Goal: Obtain resource: Obtain resource

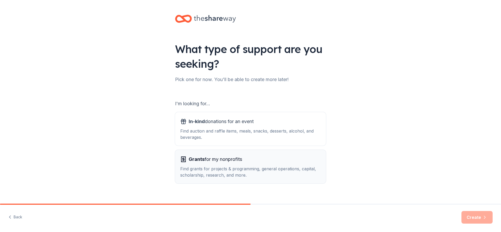
click at [222, 158] on span "Grants for my nonprofits" at bounding box center [215, 159] width 53 height 8
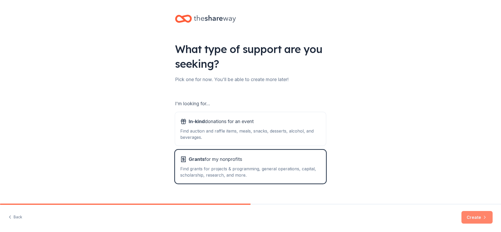
click at [477, 214] on button "Create" at bounding box center [476, 217] width 31 height 13
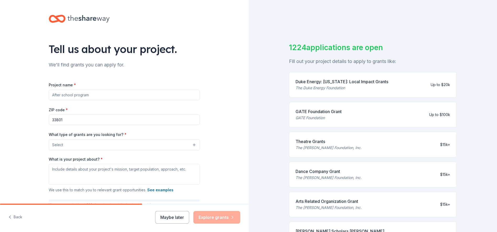
click at [75, 96] on input "Project name *" at bounding box center [124, 95] width 151 height 10
type input "Talbot House Ministries"
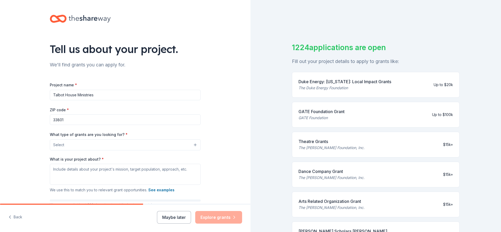
click at [68, 145] on button "Select" at bounding box center [125, 144] width 151 height 11
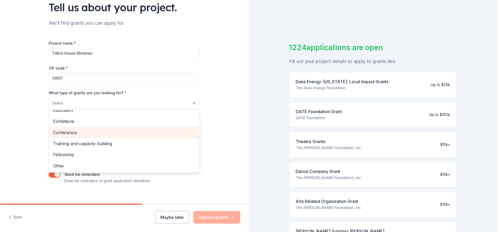
scroll to position [47, 0]
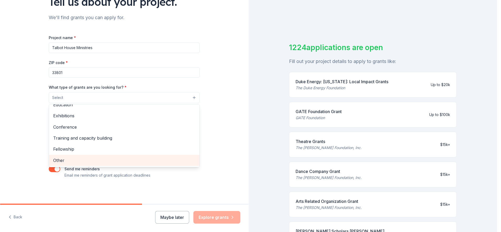
click at [61, 160] on span "Other" at bounding box center [124, 160] width 142 height 7
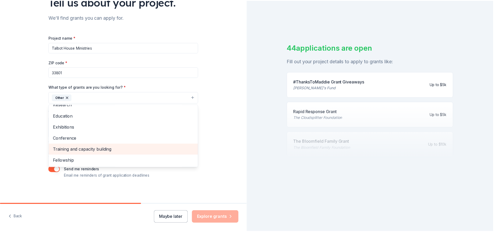
scroll to position [48, 0]
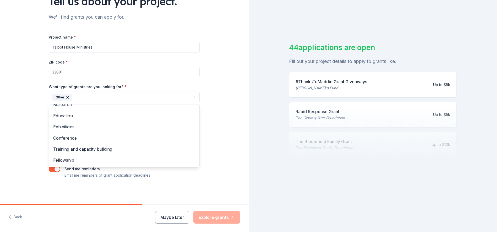
click at [118, 188] on div "Tell us about your project. We'll find grants you can apply for. Project name *…" at bounding box center [124, 77] width 168 height 251
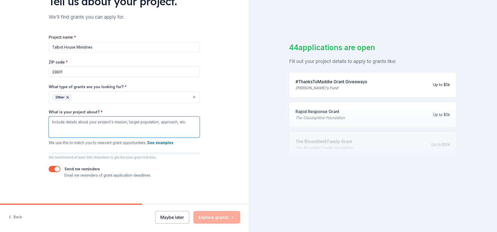
click at [75, 122] on textarea "What is your project about? *" at bounding box center [124, 126] width 151 height 21
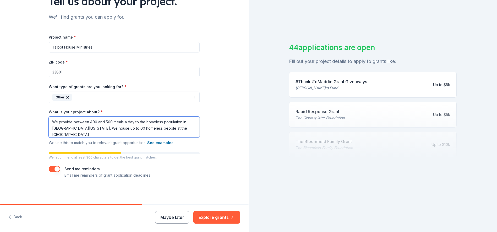
click at [81, 128] on textarea "We provide between 400 and 500 meals a day to the homeless population in [GEOGR…" at bounding box center [124, 126] width 151 height 21
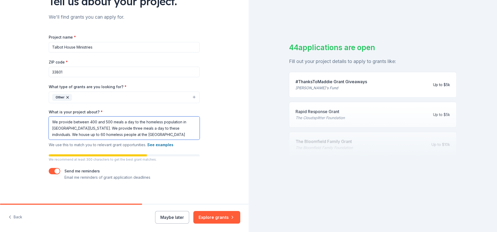
click at [82, 135] on textarea "We provide between 400 and 500 meals a day to the homeless population in [GEOGR…" at bounding box center [124, 127] width 151 height 23
click at [115, 134] on textarea "We provide between 400 and 500 meals a day to the homeless population in [GEOGR…" at bounding box center [124, 127] width 151 height 23
click at [66, 134] on textarea "We provide between 400 and 500 meals a day to the homeless population in [GEOGR…" at bounding box center [124, 127] width 151 height 23
click at [137, 132] on textarea "We provide between 400 and 500 meals a day to the homeless population in [GEOGR…" at bounding box center [124, 127] width 151 height 23
click at [168, 128] on textarea "We provide between 400 and 500 meals a day to the homeless population in [GEOGR…" at bounding box center [124, 127] width 151 height 23
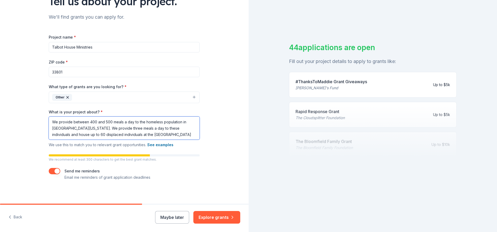
click at [138, 134] on textarea "We provide between 400 and 500 meals a day to the homeless population in [GEOGR…" at bounding box center [124, 127] width 151 height 23
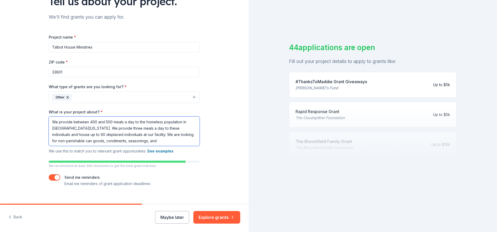
click at [129, 140] on textarea "We provide between 400 and 500 meals a day to the homeless population in [GEOGR…" at bounding box center [124, 130] width 151 height 29
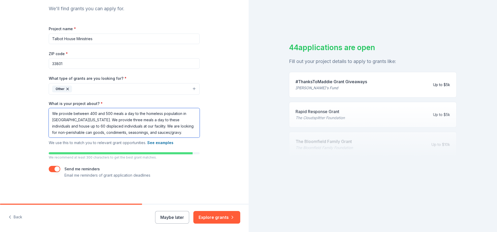
scroll to position [6, 0]
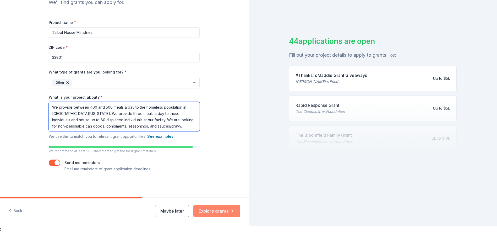
type textarea "We provide between 400 and 500 meals a day to the homeless population in [GEOGR…"
click at [212, 209] on button "Explore grants" at bounding box center [216, 210] width 47 height 13
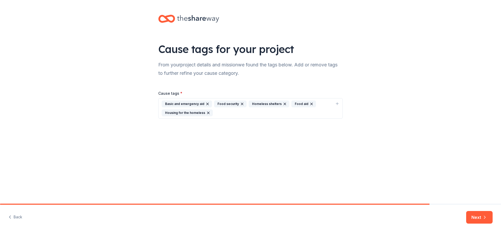
click at [206, 102] on icon "button" at bounding box center [207, 104] width 4 height 4
click at [475, 216] on button "Next" at bounding box center [479, 217] width 26 height 13
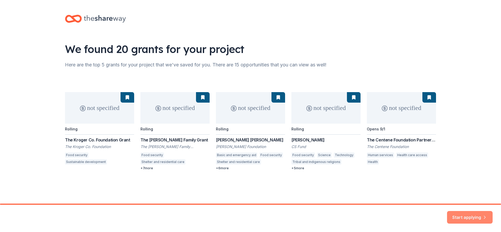
click at [466, 215] on button "Start applying" at bounding box center [470, 214] width 46 height 13
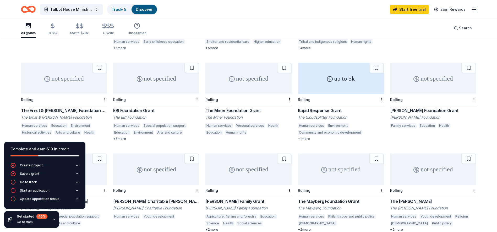
scroll to position [131, 0]
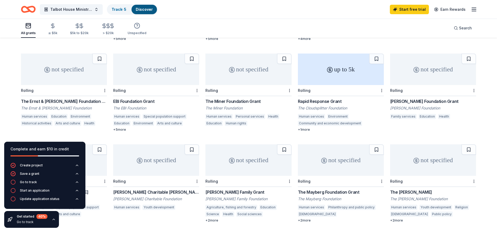
click at [64, 62] on div "not specified" at bounding box center [64, 68] width 86 height 31
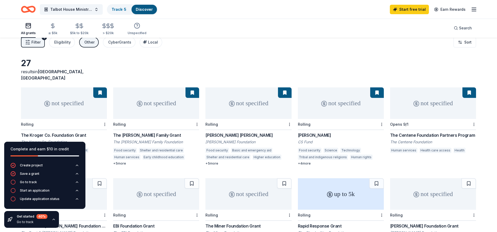
scroll to position [0, 0]
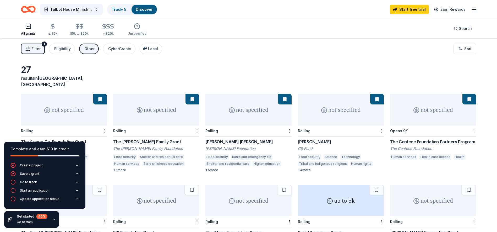
click at [65, 102] on div "not specified" at bounding box center [64, 109] width 86 height 31
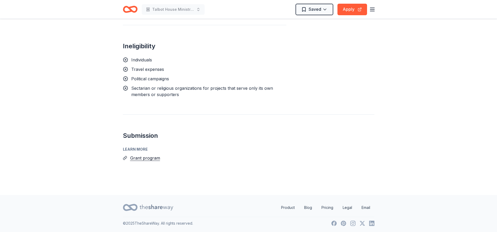
scroll to position [352, 0]
click at [141, 157] on button "Grant program" at bounding box center [145, 157] width 30 height 7
